Goal: Task Accomplishment & Management: Complete application form

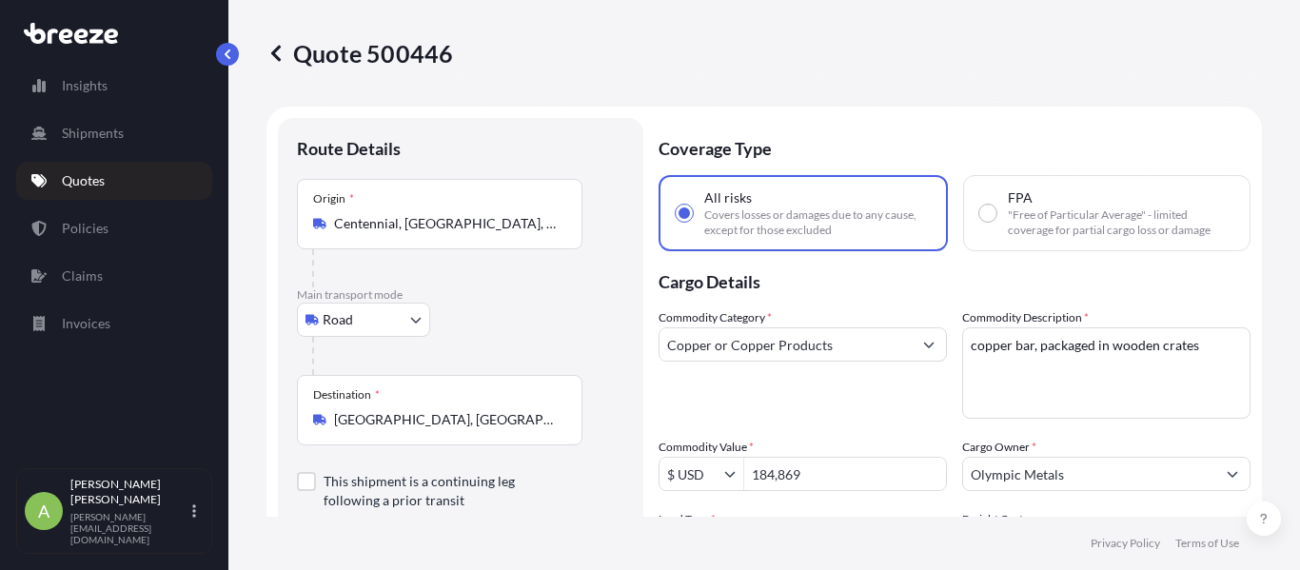
select select "Road"
select select "2"
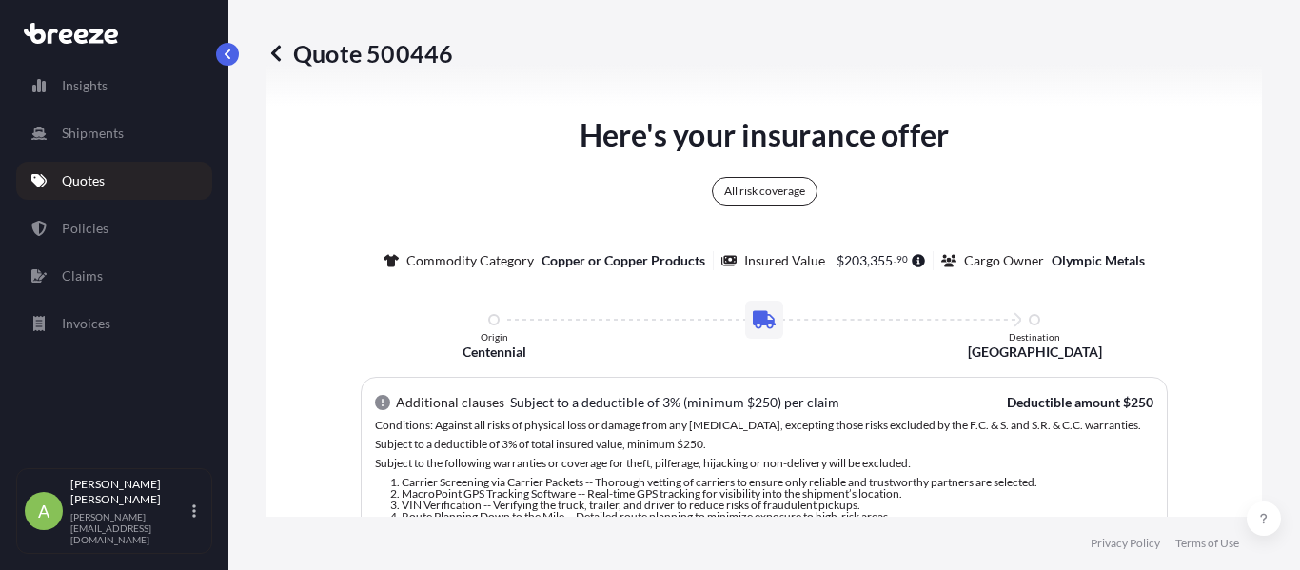
click at [268, 53] on icon at bounding box center [276, 53] width 19 height 19
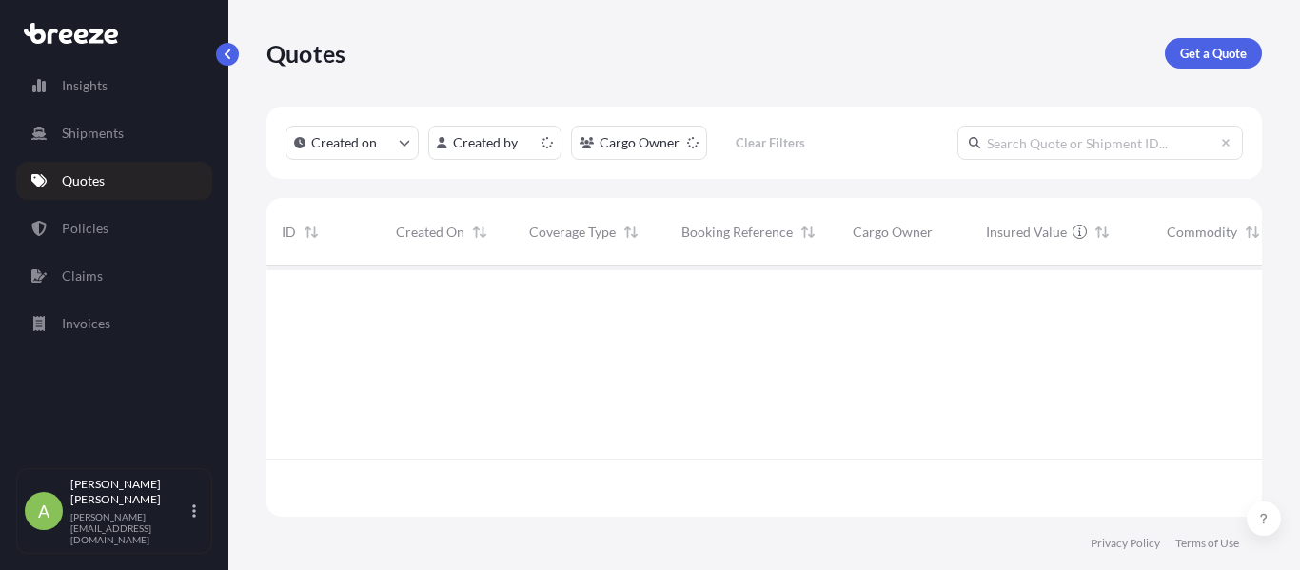
scroll to position [247, 981]
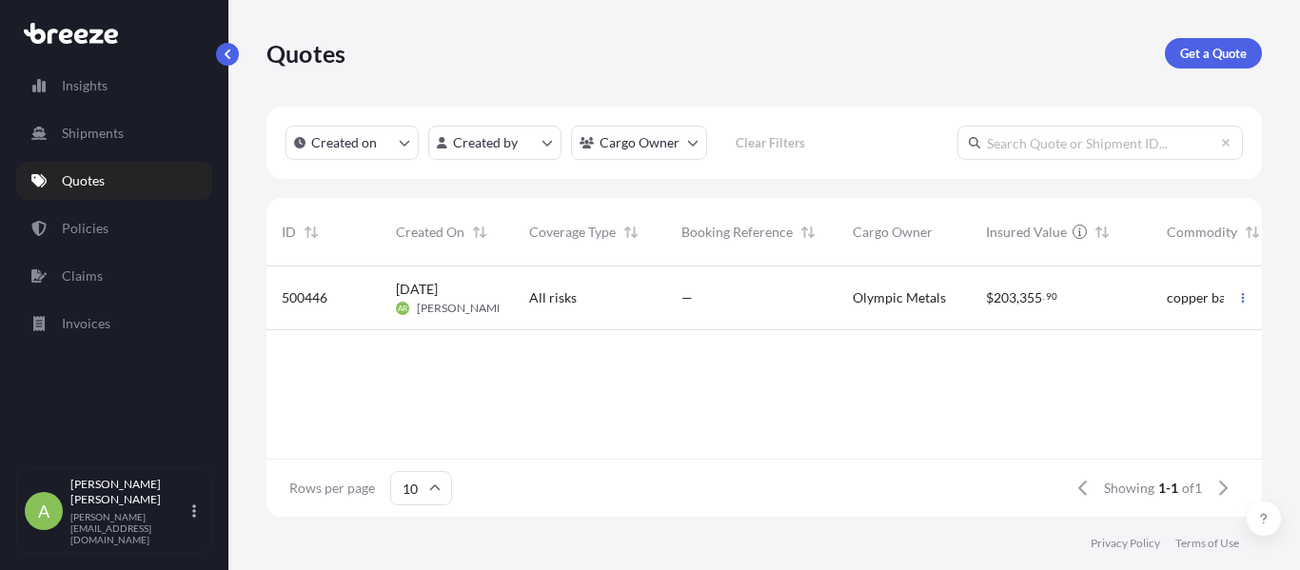
click at [667, 315] on div "—" at bounding box center [751, 299] width 171 height 64
select select "Road"
select select "2"
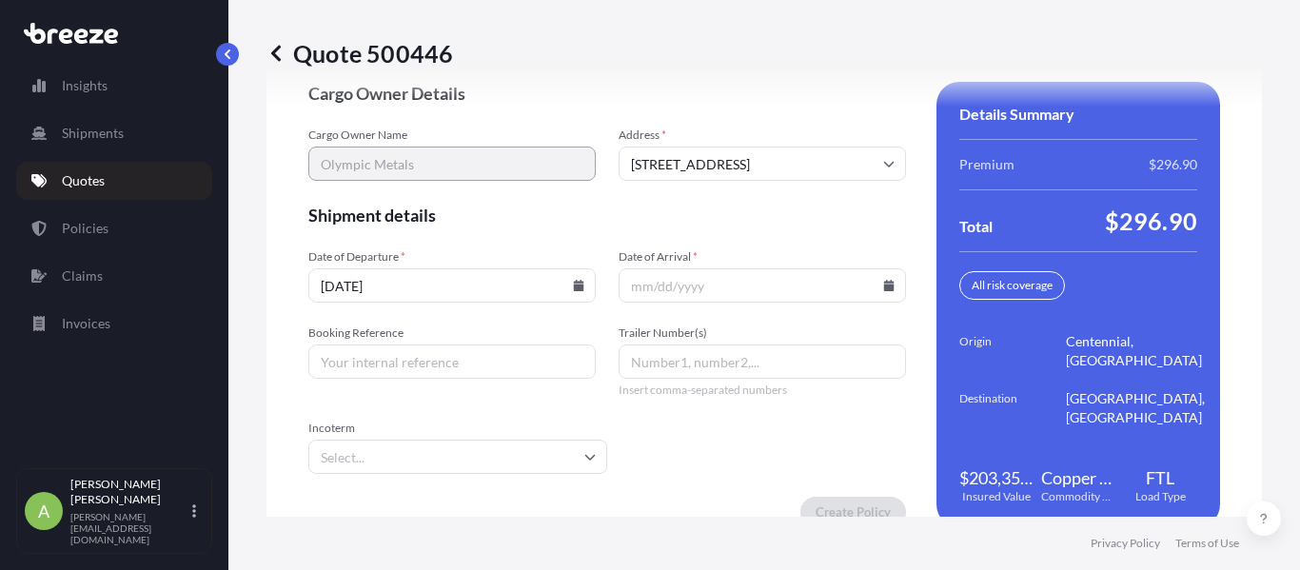
scroll to position [3016, 0]
click at [572, 299] on input "[DATE]" at bounding box center [451, 284] width 287 height 34
click at [575, 287] on icon at bounding box center [579, 284] width 10 height 11
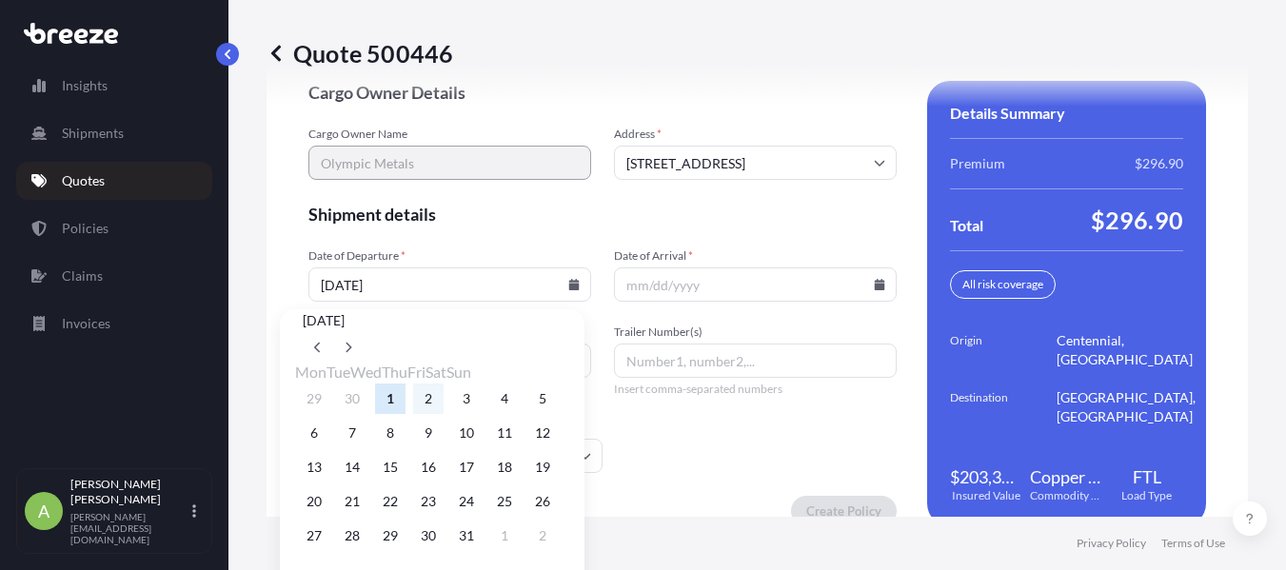
click at [444, 414] on button "2" at bounding box center [428, 399] width 30 height 30
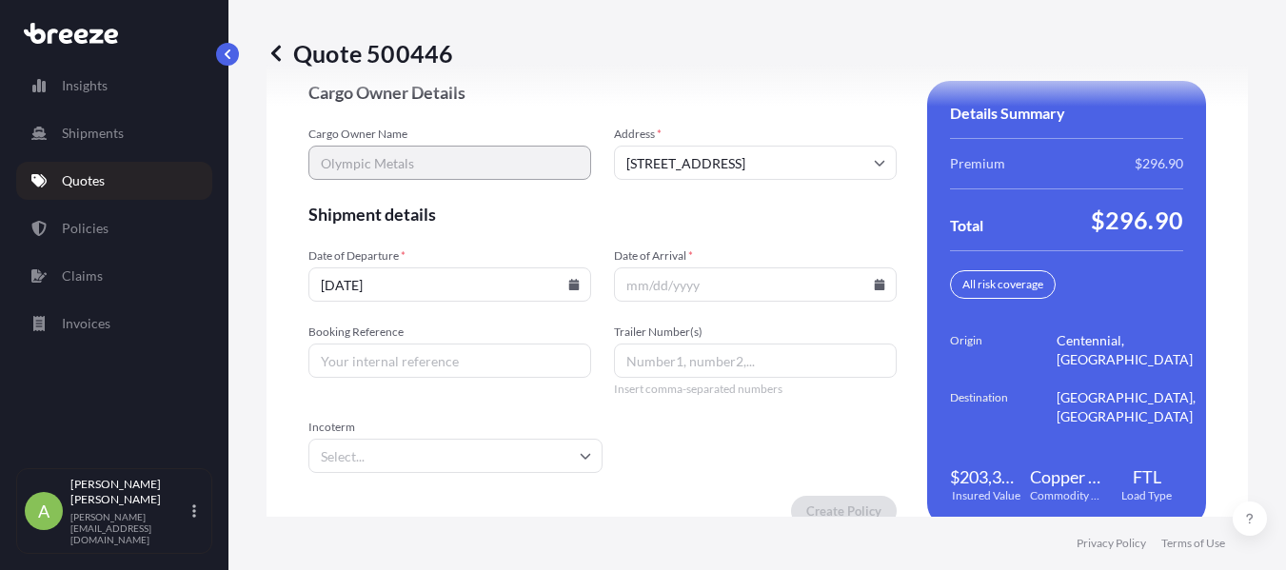
type input "[DATE]"
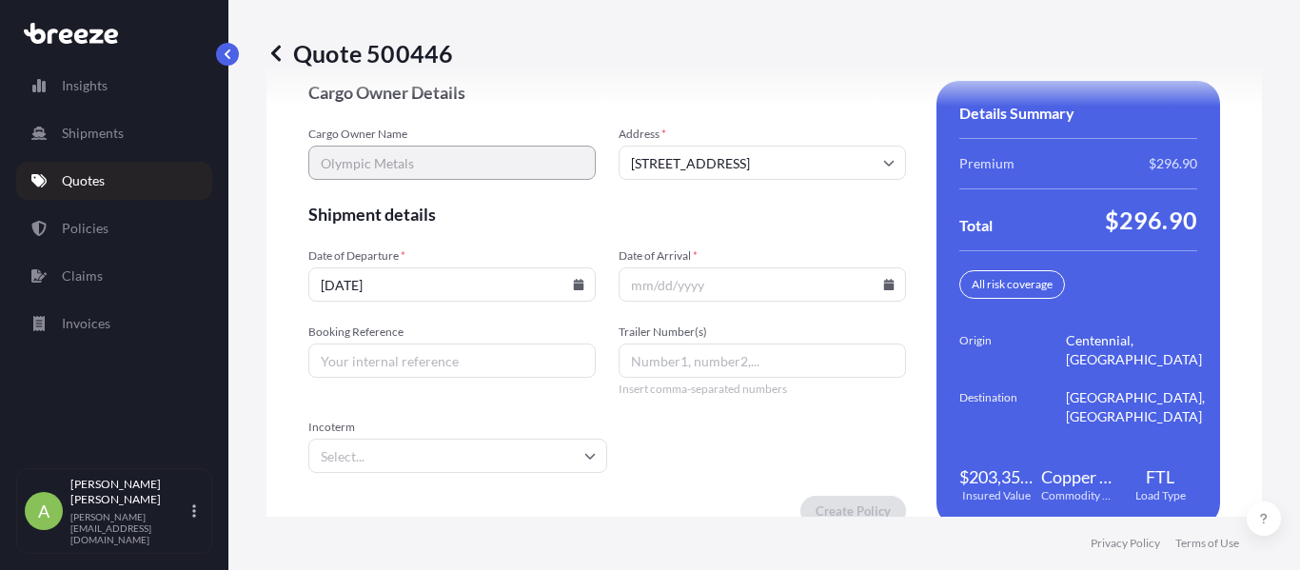
click at [878, 282] on div at bounding box center [762, 284] width 287 height 34
click at [885, 291] on input "Date of Arrival *" at bounding box center [762, 284] width 287 height 34
click at [884, 281] on icon at bounding box center [889, 284] width 10 height 11
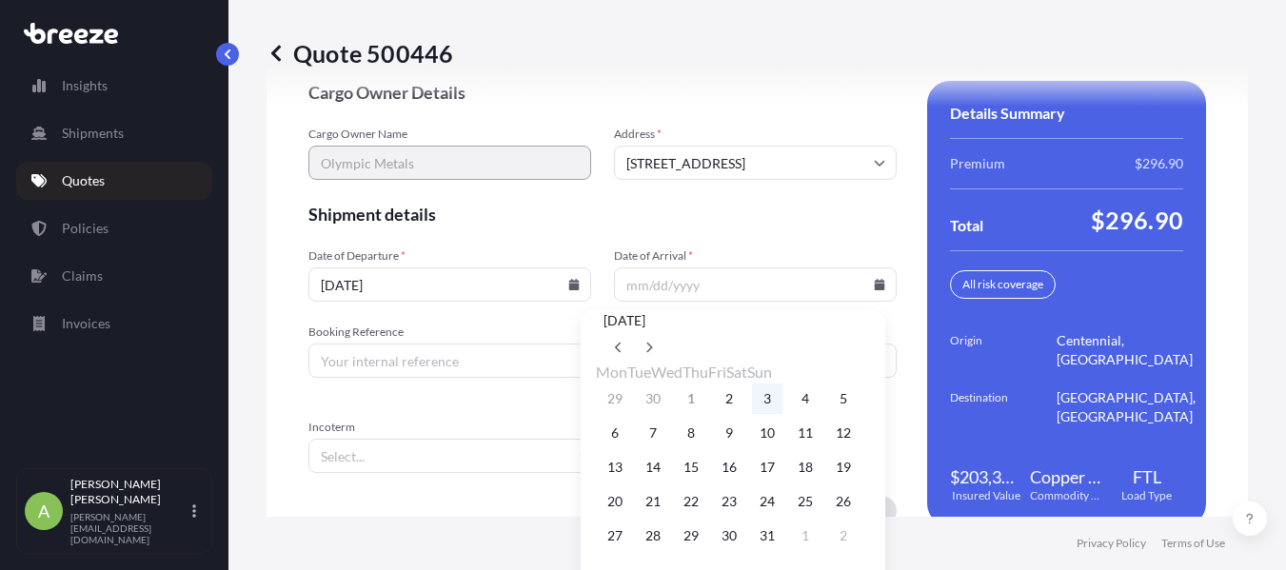
click at [782, 414] on button "3" at bounding box center [767, 399] width 30 height 30
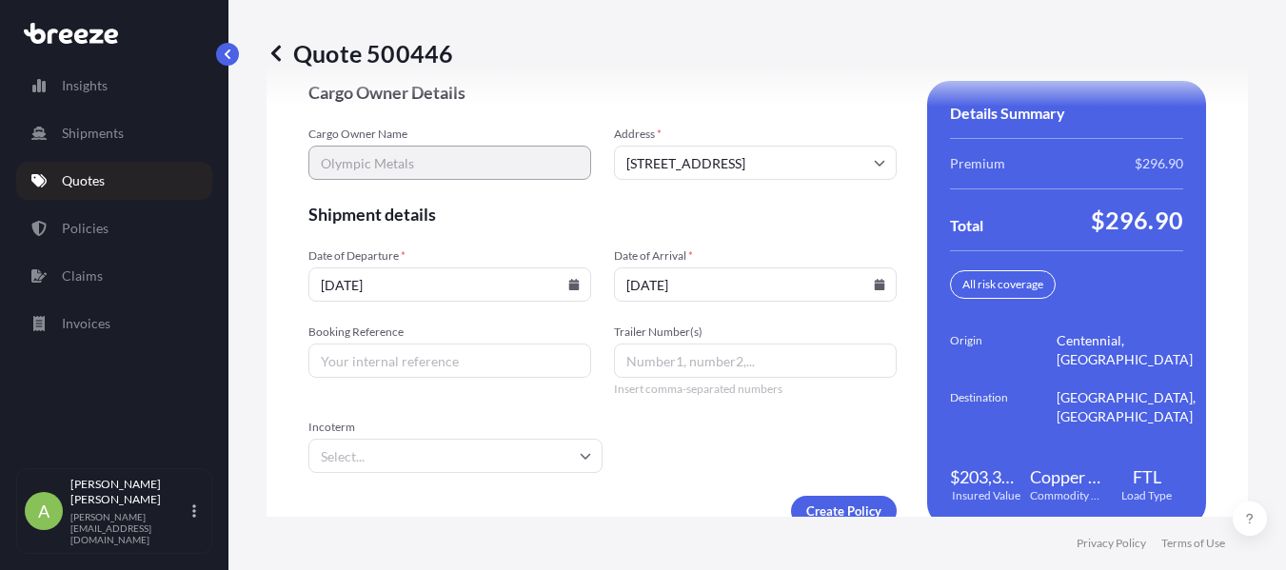
type input "[DATE]"
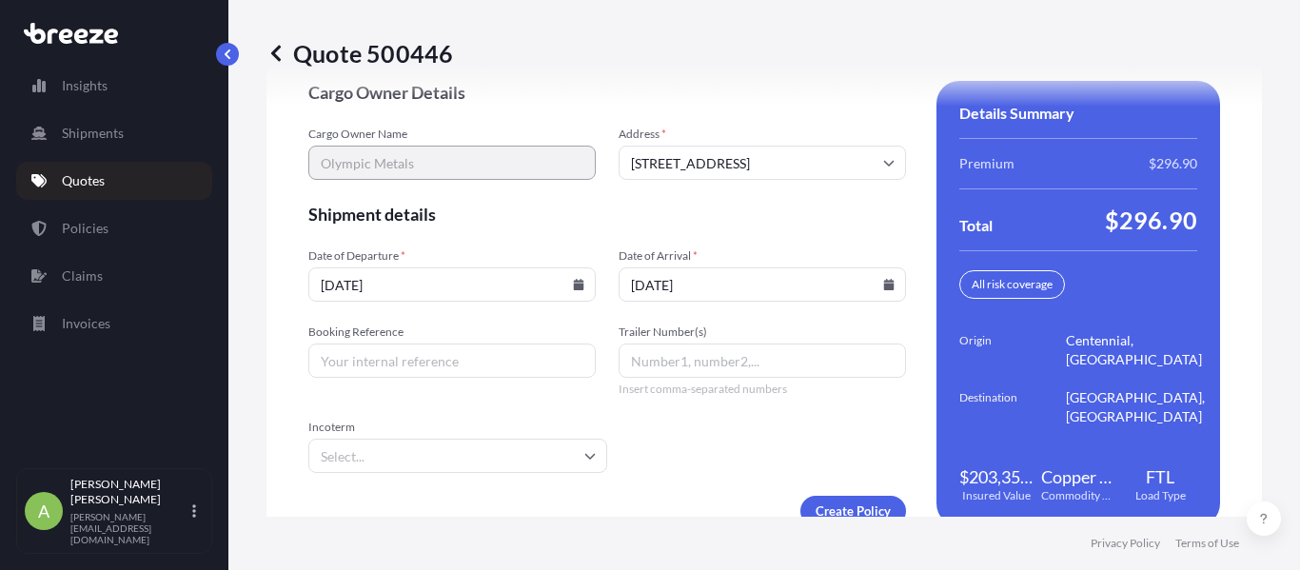
click at [386, 358] on input "Booking Reference" at bounding box center [451, 361] width 287 height 34
paste input "48140"
type input "48140"
click at [633, 353] on input "Trailer Number(s)" at bounding box center [762, 361] width 287 height 34
type input "17"
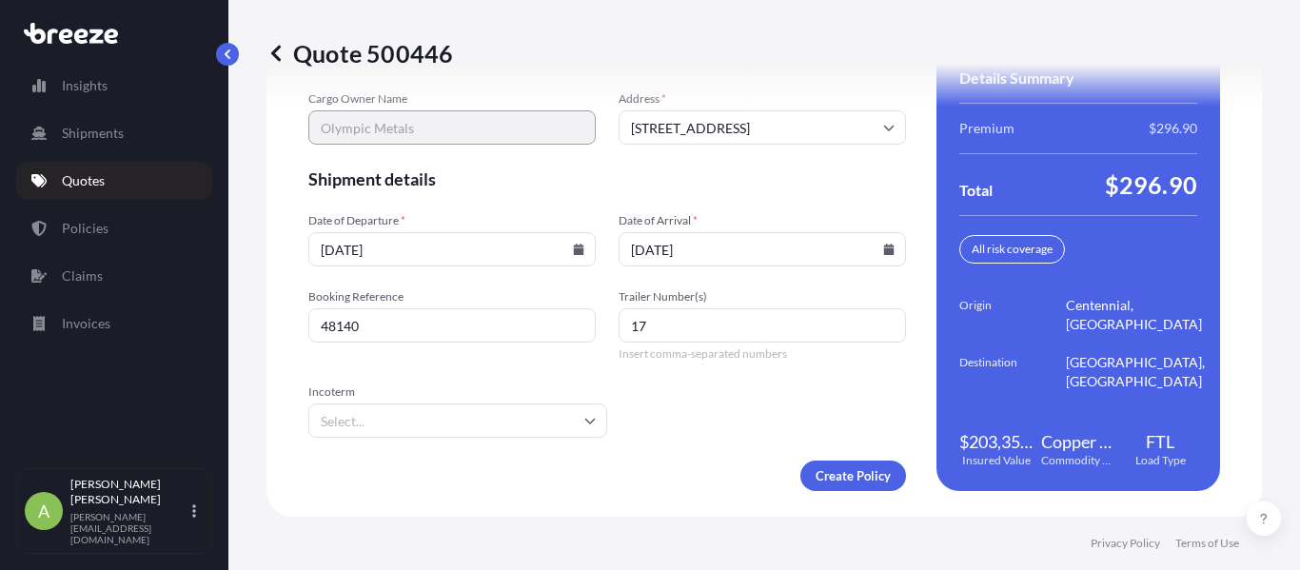
scroll to position [3052, 0]
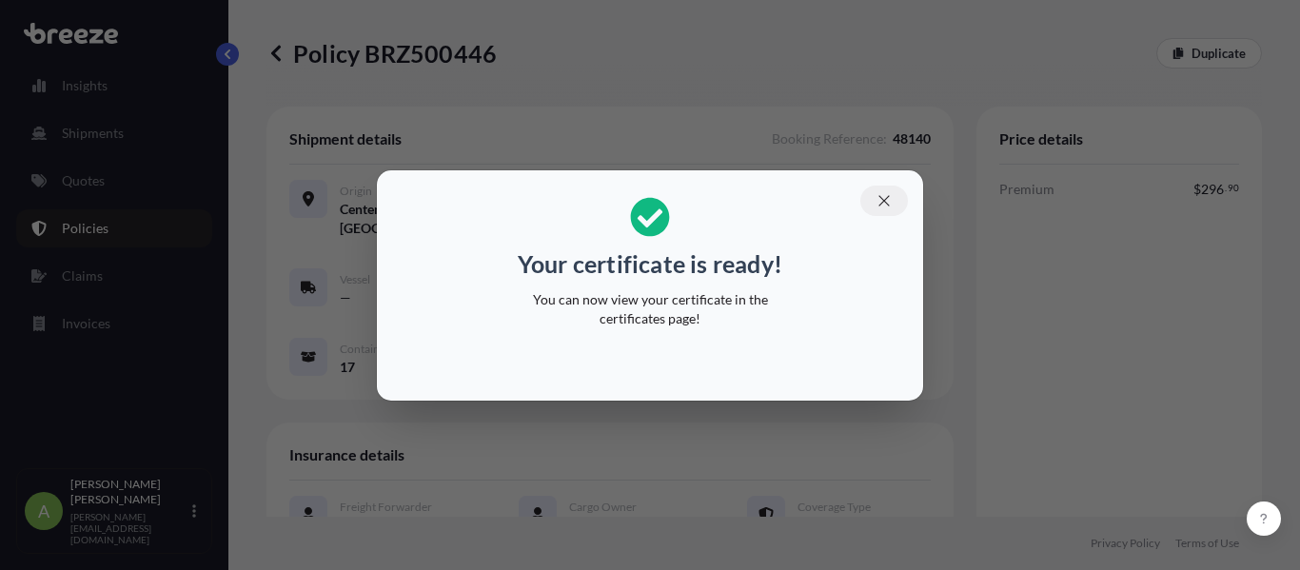
click at [879, 204] on icon "button" at bounding box center [884, 200] width 17 height 17
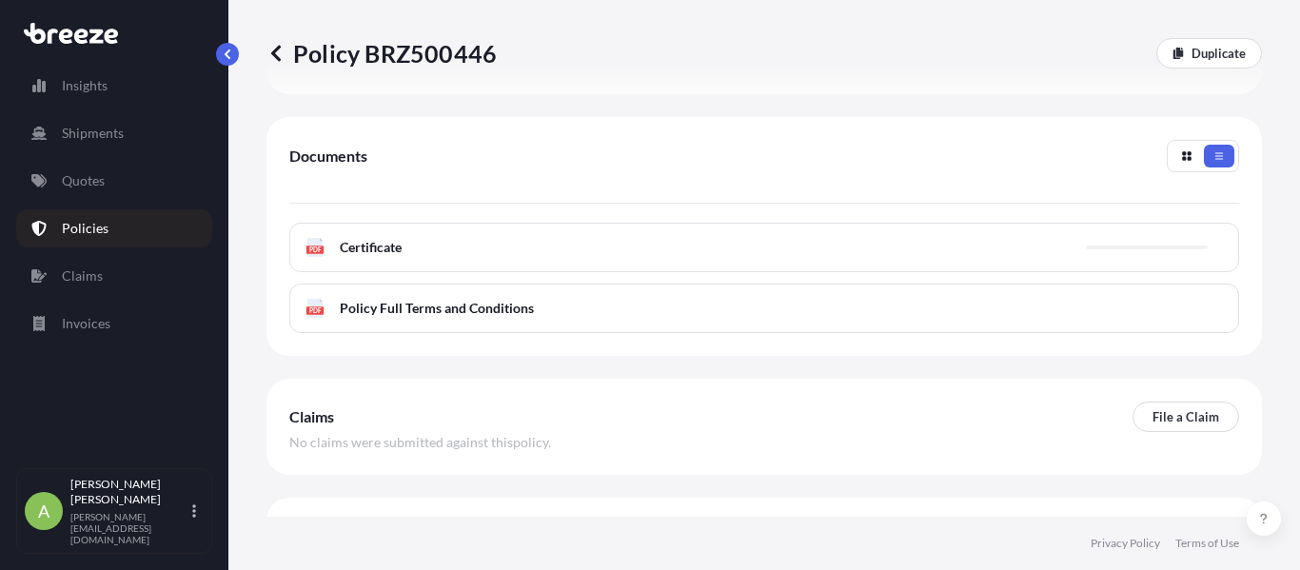
scroll to position [860, 0]
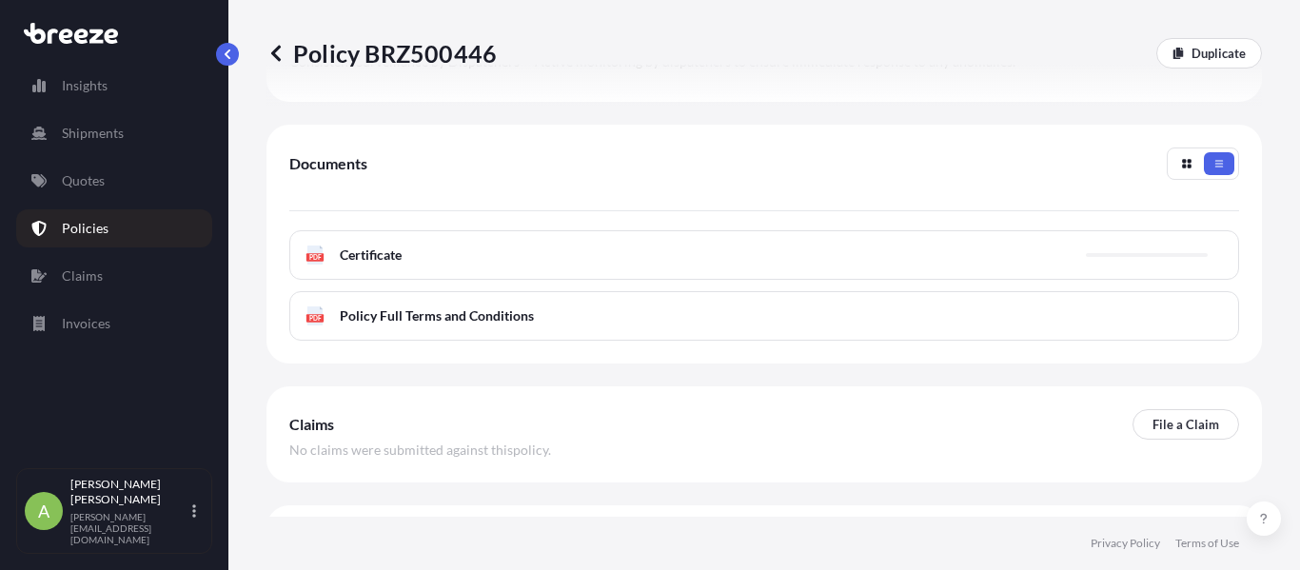
click at [641, 269] on div "PDF Certificate" at bounding box center [764, 254] width 950 height 49
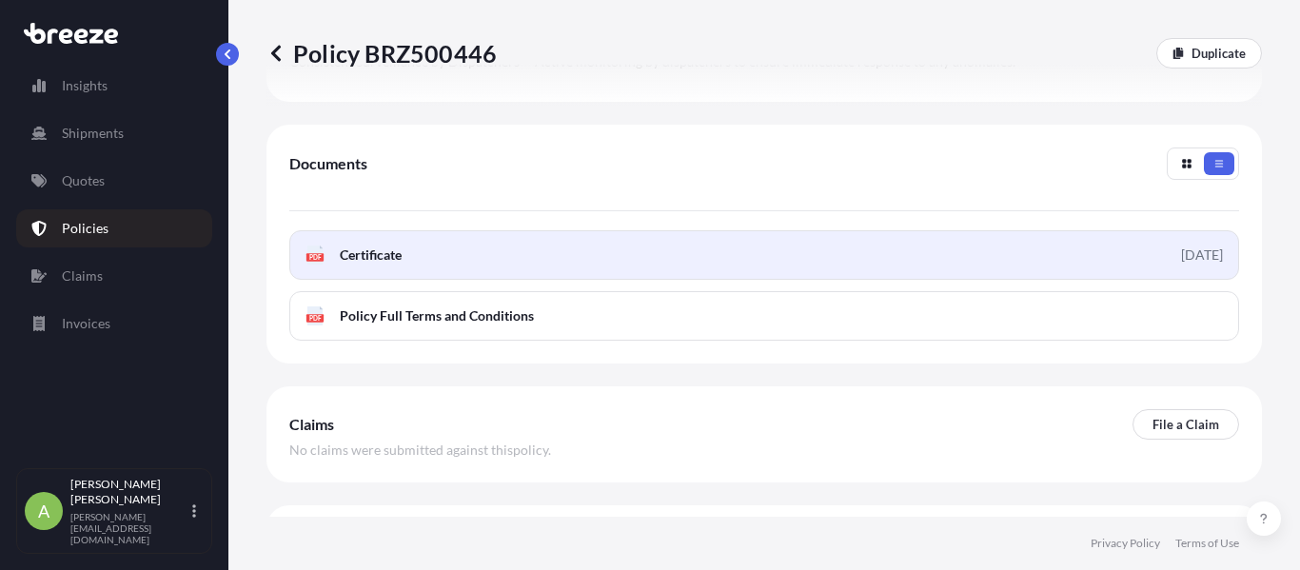
click at [392, 280] on link "PDF Certificate [DATE]" at bounding box center [764, 254] width 950 height 49
